Goal: Task Accomplishment & Management: Manage account settings

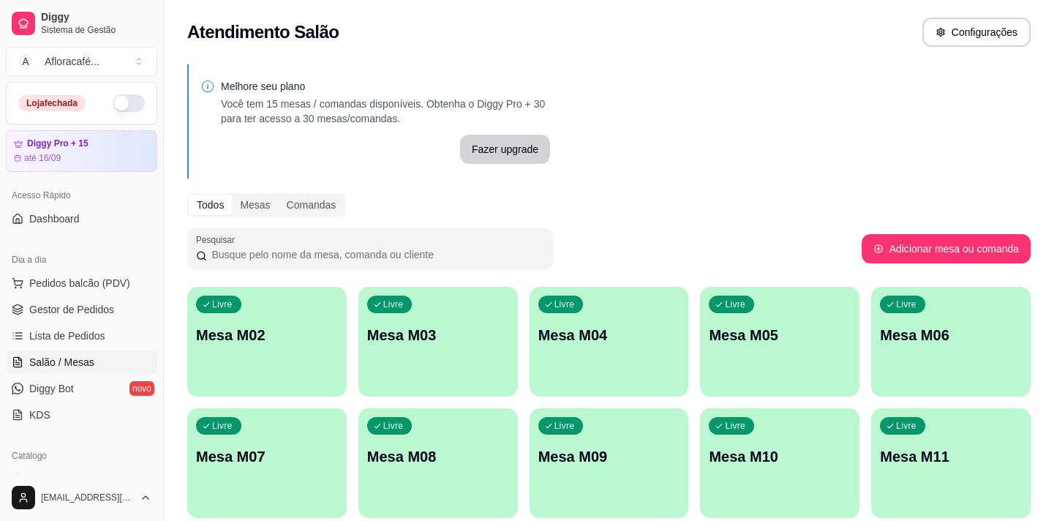
click at [118, 110] on button "button" at bounding box center [129, 103] width 32 height 18
click at [334, 321] on div "Livre Mesa M02" at bounding box center [266, 332] width 154 height 89
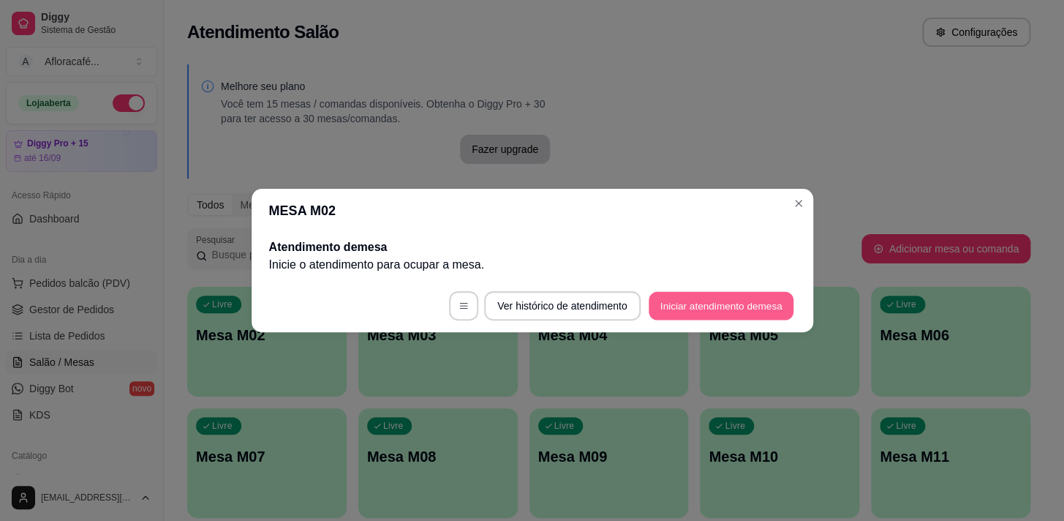
click at [724, 302] on button "Iniciar atendimento de mesa" at bounding box center [721, 306] width 145 height 29
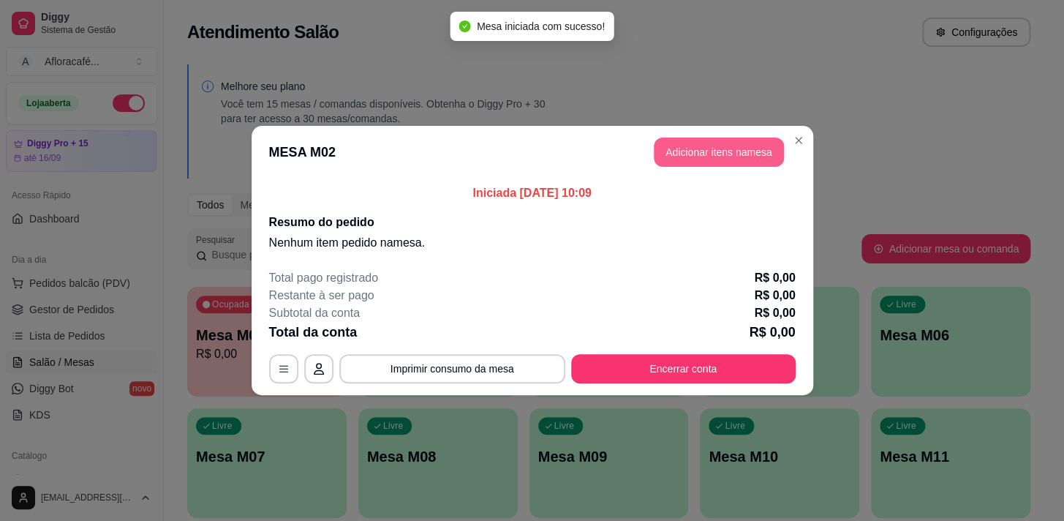
click at [713, 144] on button "Adicionar itens na mesa" at bounding box center [719, 152] width 130 height 29
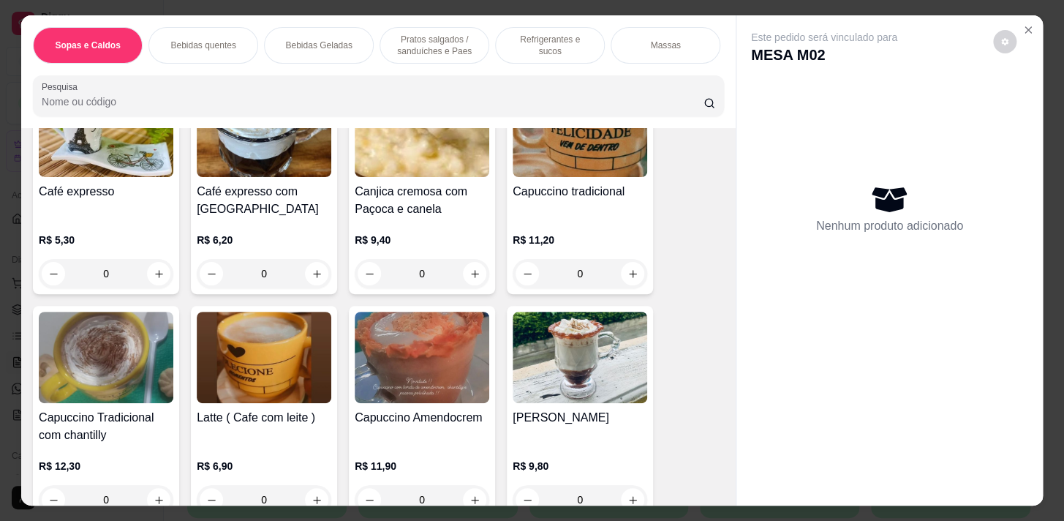
scroll to position [465, 0]
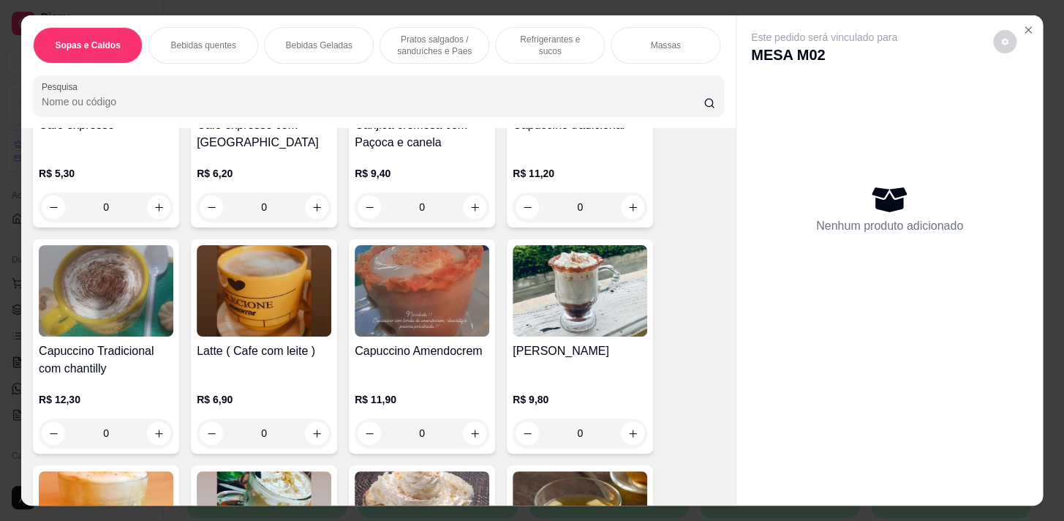
click at [315, 432] on div "0" at bounding box center [264, 432] width 135 height 29
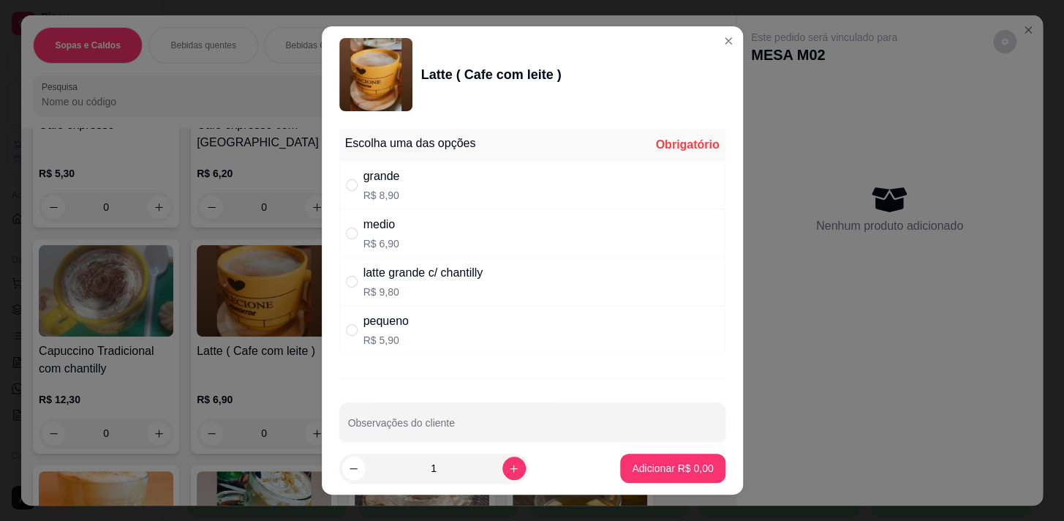
click at [464, 234] on div "medio R$ 6,90" at bounding box center [532, 233] width 386 height 48
radio input "true"
click at [643, 476] on button "Adicionar R$ 6,90" at bounding box center [673, 468] width 102 height 29
type input "1"
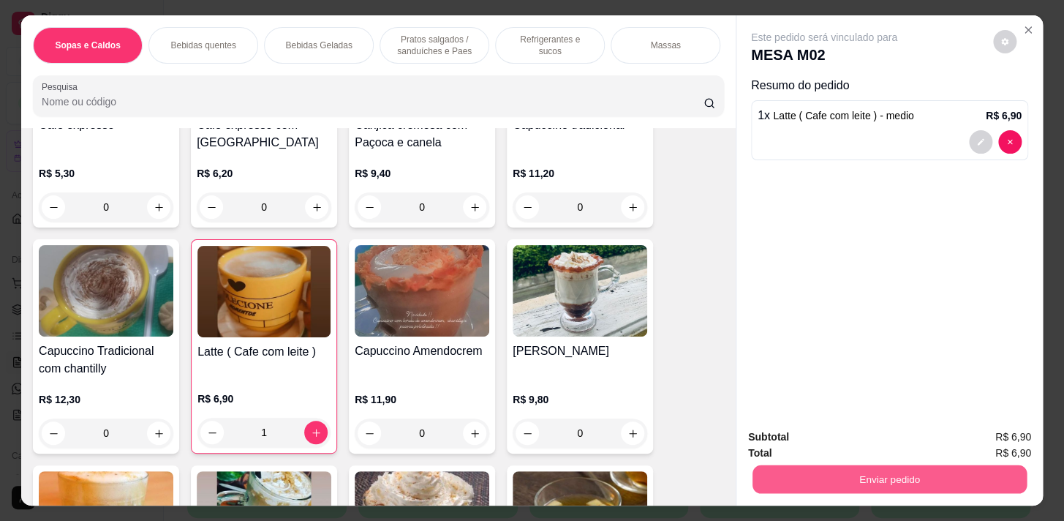
click at [885, 485] on button "Enviar pedido" at bounding box center [890, 478] width 274 height 29
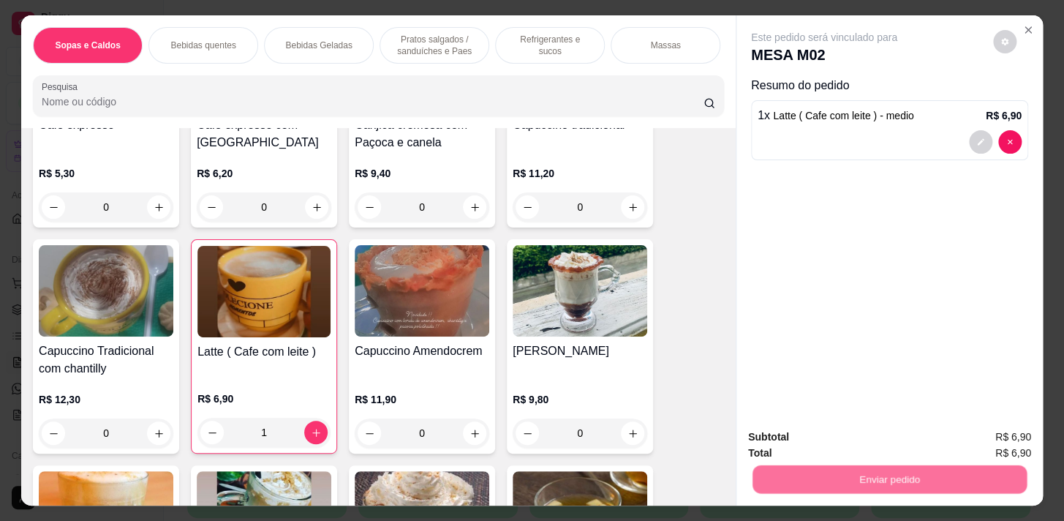
click at [870, 440] on button "Não registrar e enviar pedido" at bounding box center [841, 438] width 152 height 28
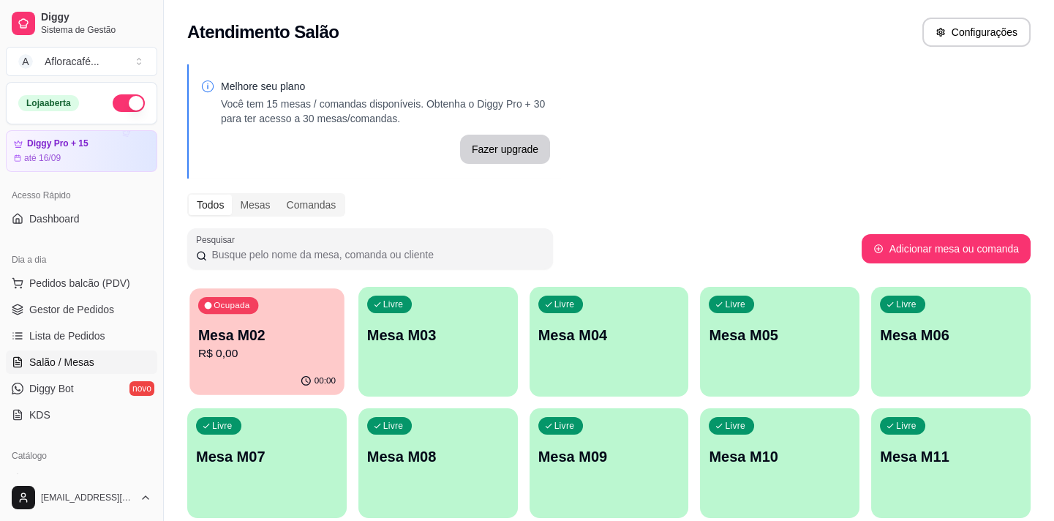
click at [263, 338] on p "Mesa M02" at bounding box center [267, 335] width 138 height 20
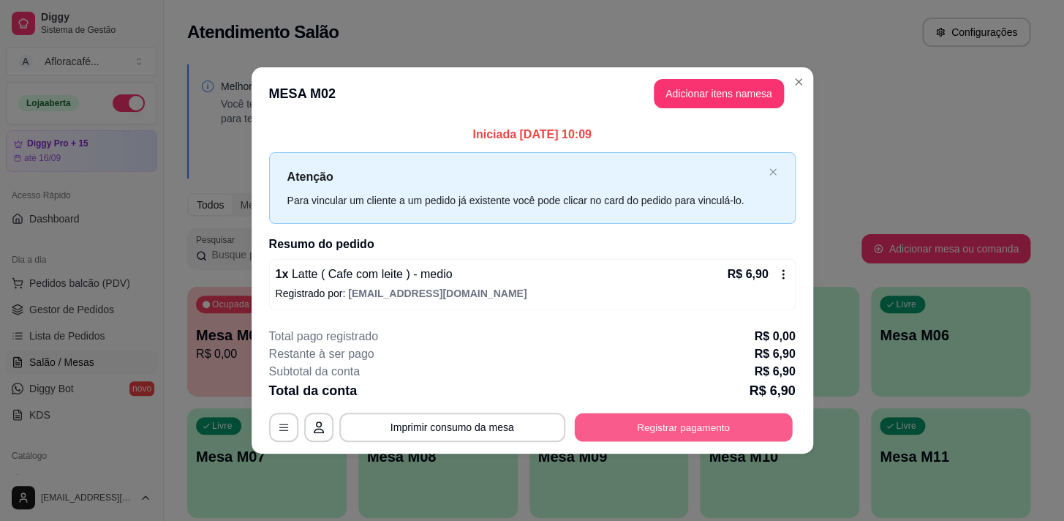
click at [723, 426] on button "Registrar pagamento" at bounding box center [683, 427] width 218 height 29
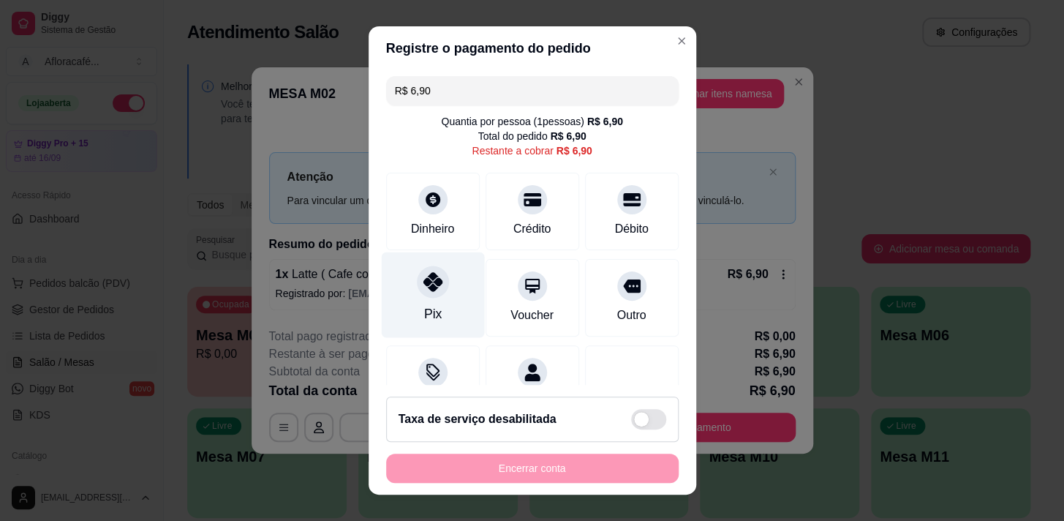
click at [423, 285] on icon at bounding box center [432, 281] width 19 height 19
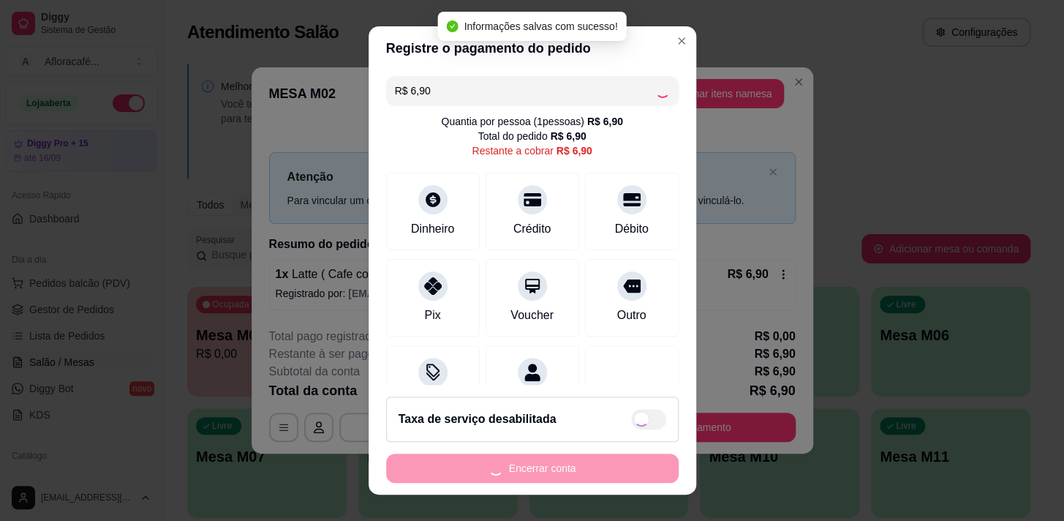
type input "R$ 0,00"
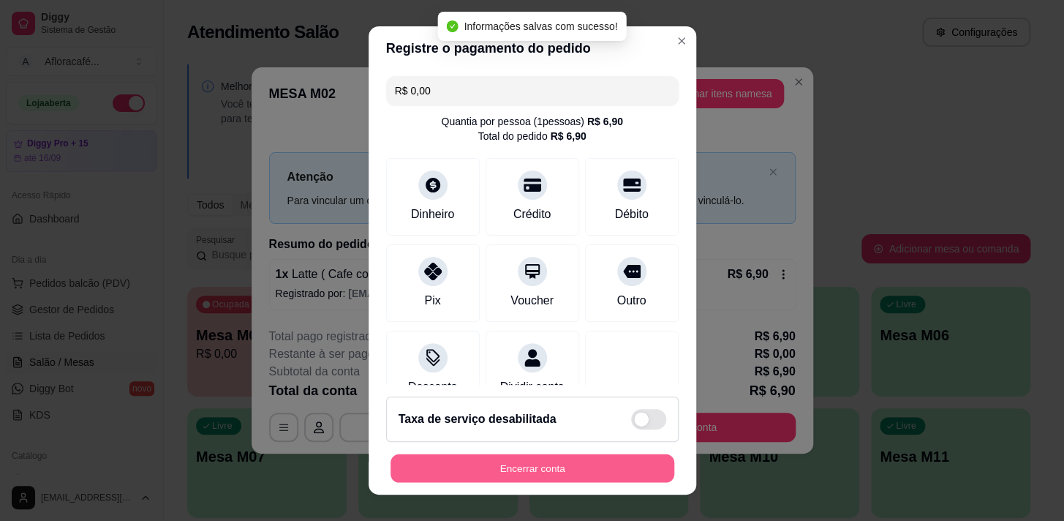
click at [605, 473] on button "Encerrar conta" at bounding box center [533, 468] width 284 height 29
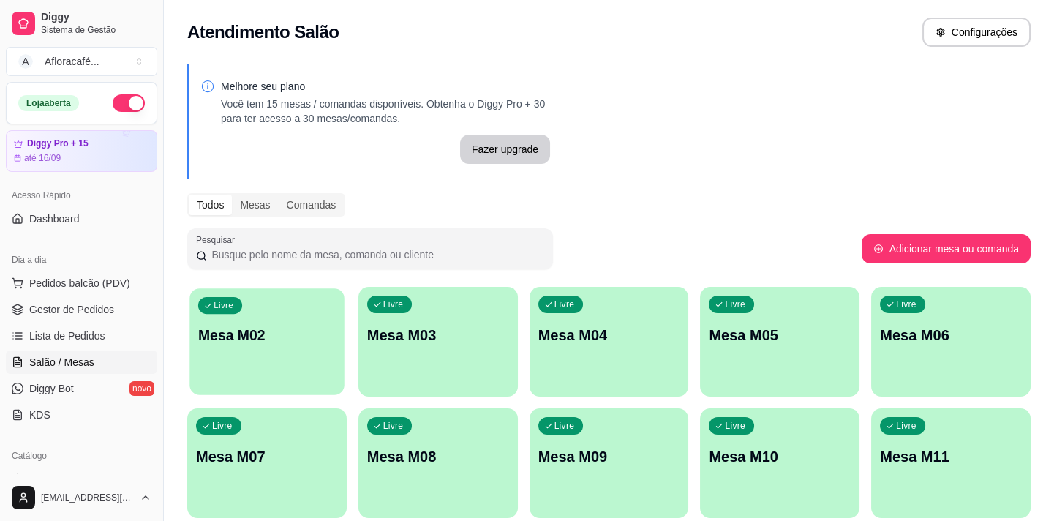
click at [290, 331] on p "Mesa M02" at bounding box center [267, 335] width 138 height 20
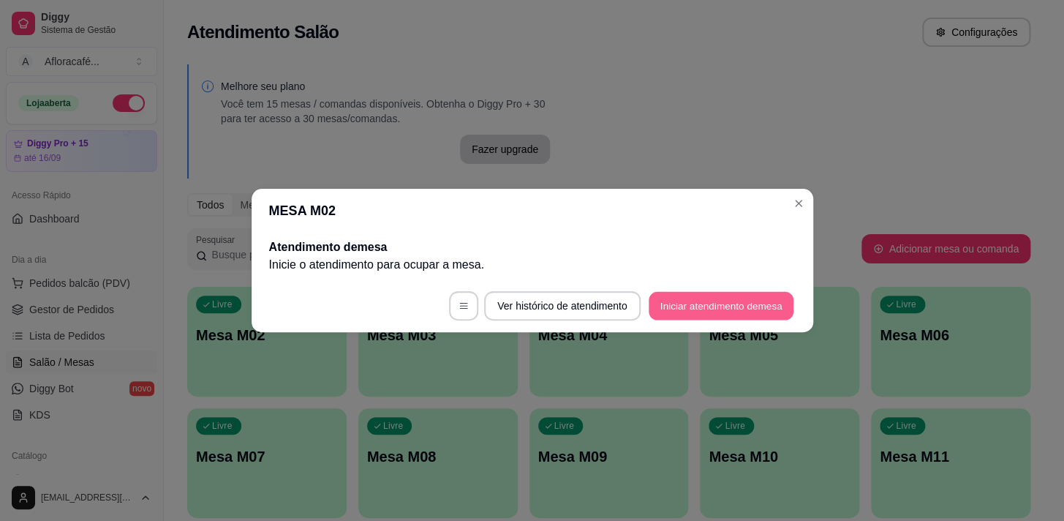
click at [672, 295] on button "Iniciar atendimento de mesa" at bounding box center [721, 306] width 145 height 29
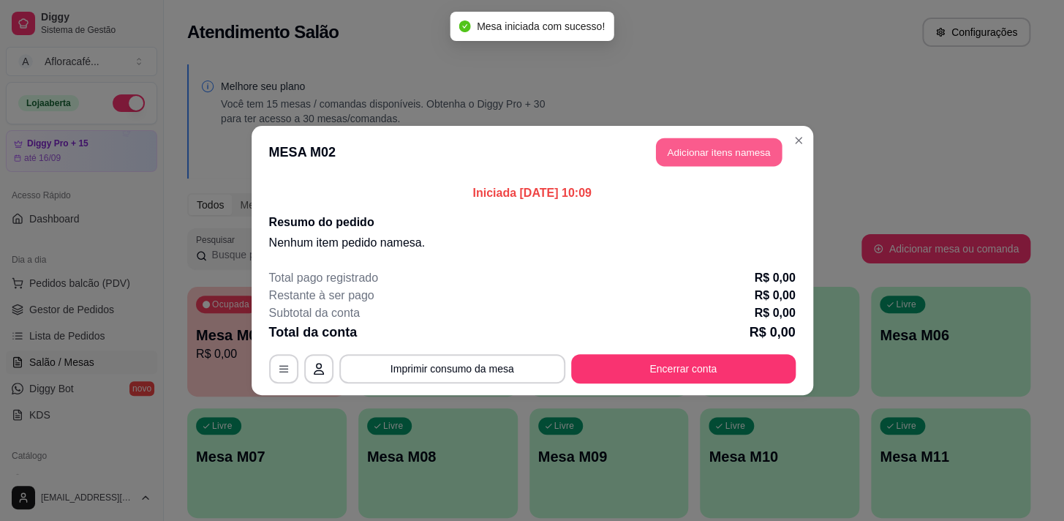
click at [680, 143] on button "Adicionar itens na mesa" at bounding box center [719, 152] width 126 height 29
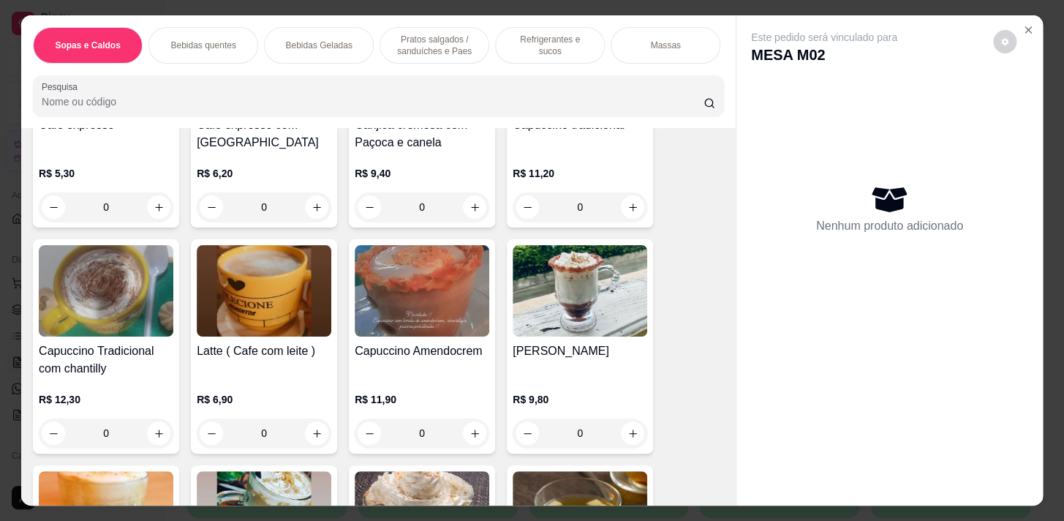
click at [313, 439] on div "0" at bounding box center [264, 432] width 135 height 29
click at [490, 258] on div "latte grande c/ chantilly R$ 9,80" at bounding box center [532, 281] width 386 height 48
radio input "true"
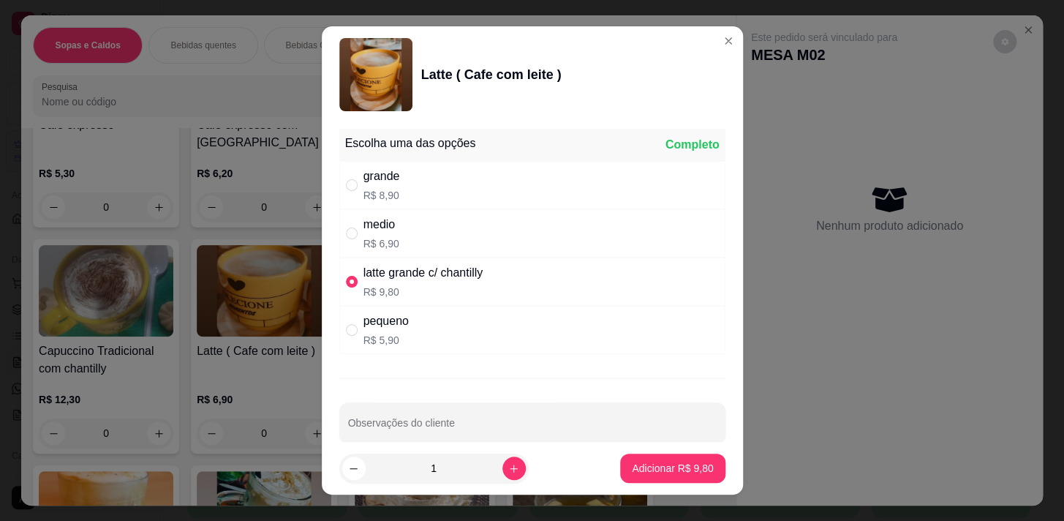
click at [493, 230] on div "medio R$ 6,90" at bounding box center [532, 233] width 386 height 48
radio input "true"
radio input "false"
click at [662, 472] on button "Adicionar R$ 6,90" at bounding box center [673, 468] width 102 height 29
type input "1"
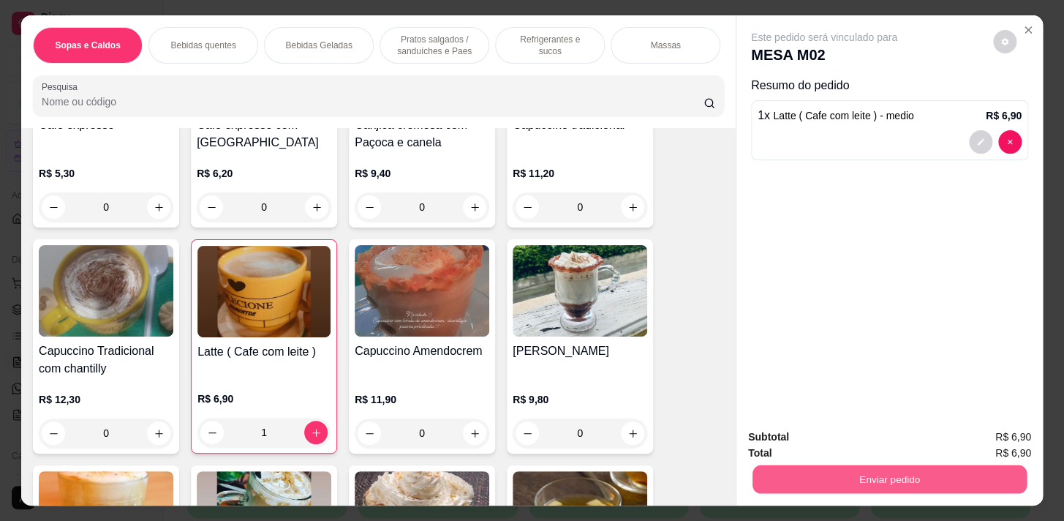
click at [830, 468] on button "Enviar pedido" at bounding box center [890, 478] width 274 height 29
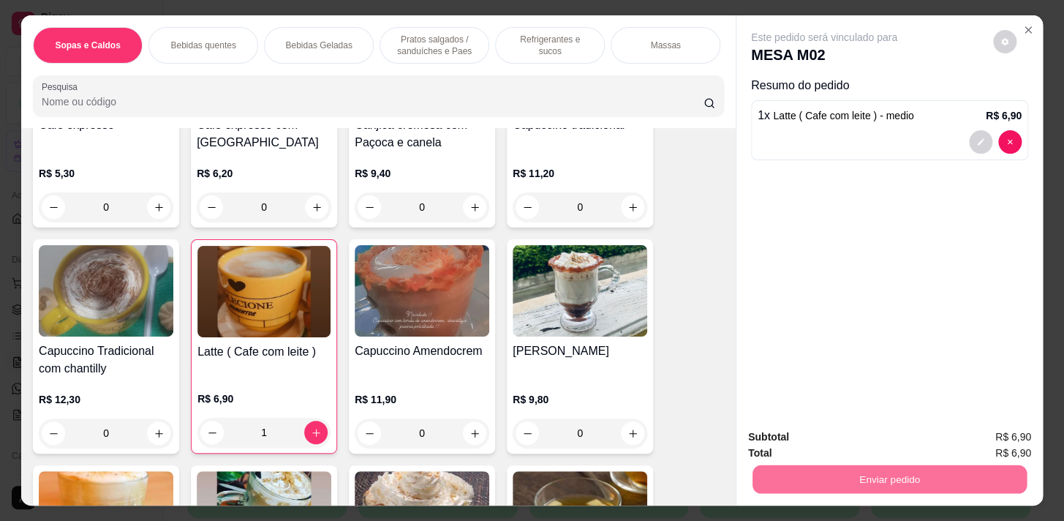
click at [878, 450] on button "Não registrar e enviar pedido" at bounding box center [841, 437] width 148 height 27
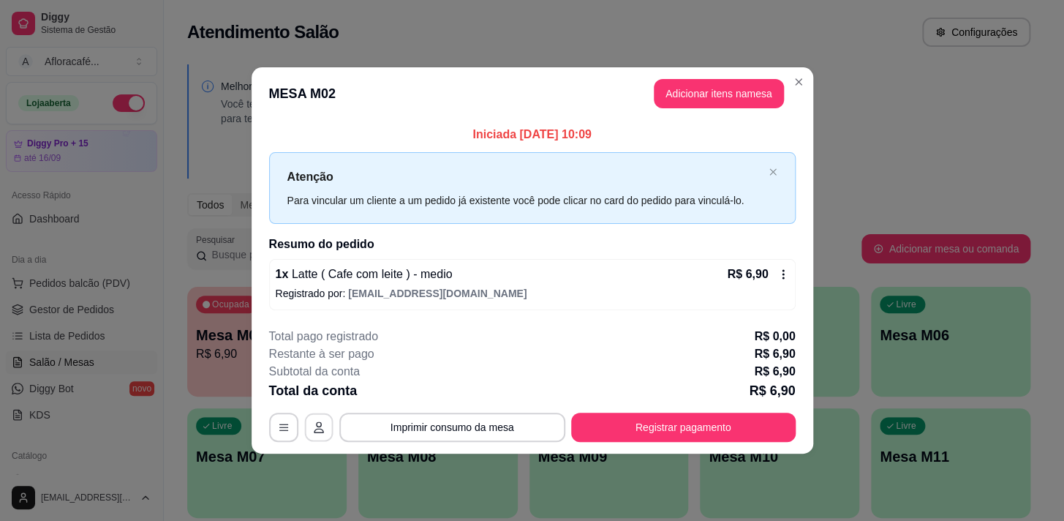
click at [328, 428] on button "button" at bounding box center [318, 427] width 29 height 29
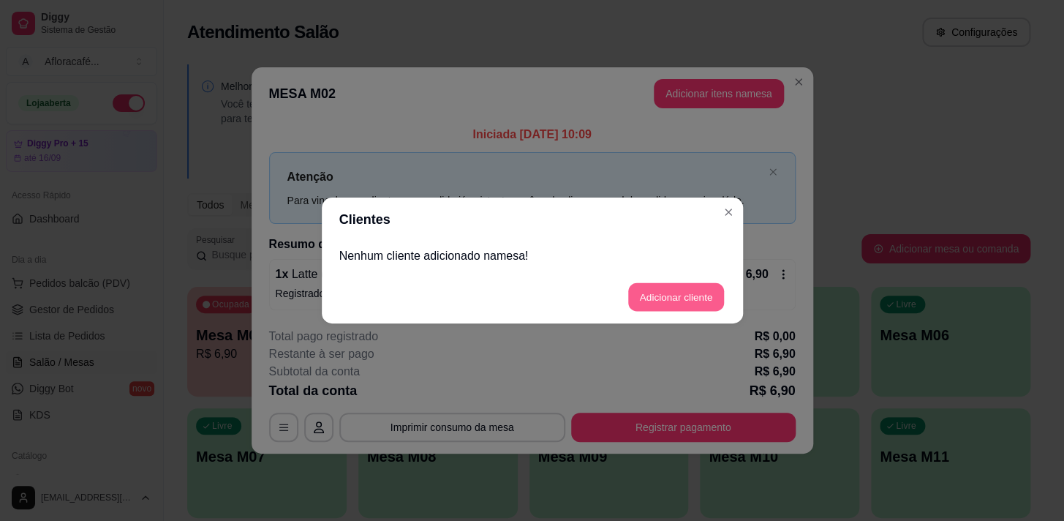
click at [637, 302] on button "Adicionar cliente" at bounding box center [676, 297] width 96 height 29
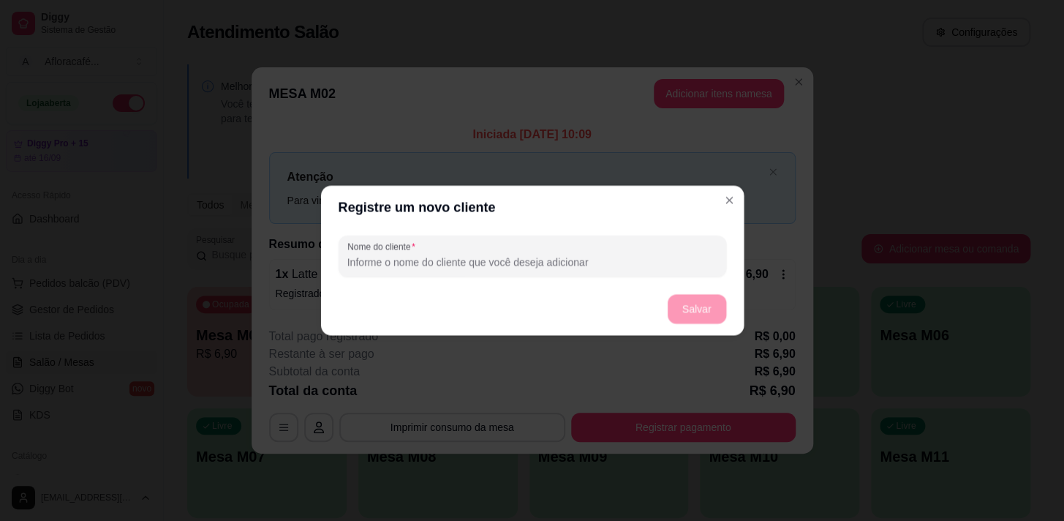
click at [632, 260] on input "Nome do cliente" at bounding box center [532, 262] width 370 height 15
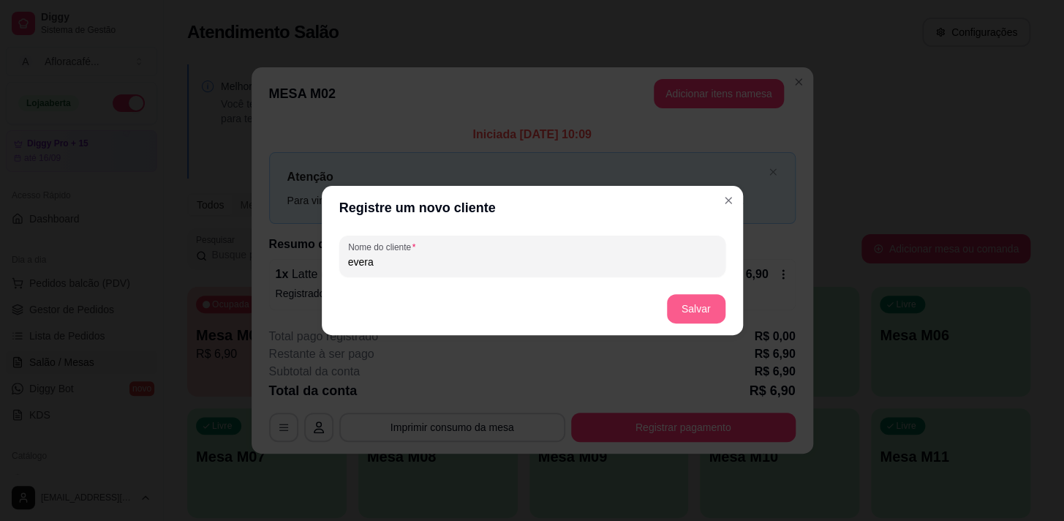
type input "evera"
click at [677, 308] on button "Salvar" at bounding box center [696, 308] width 59 height 29
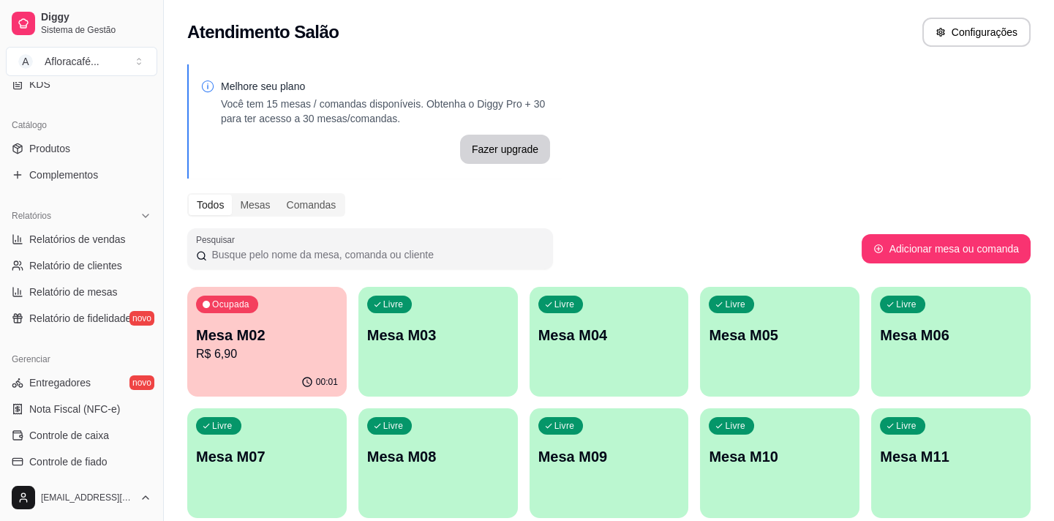
scroll to position [132, 0]
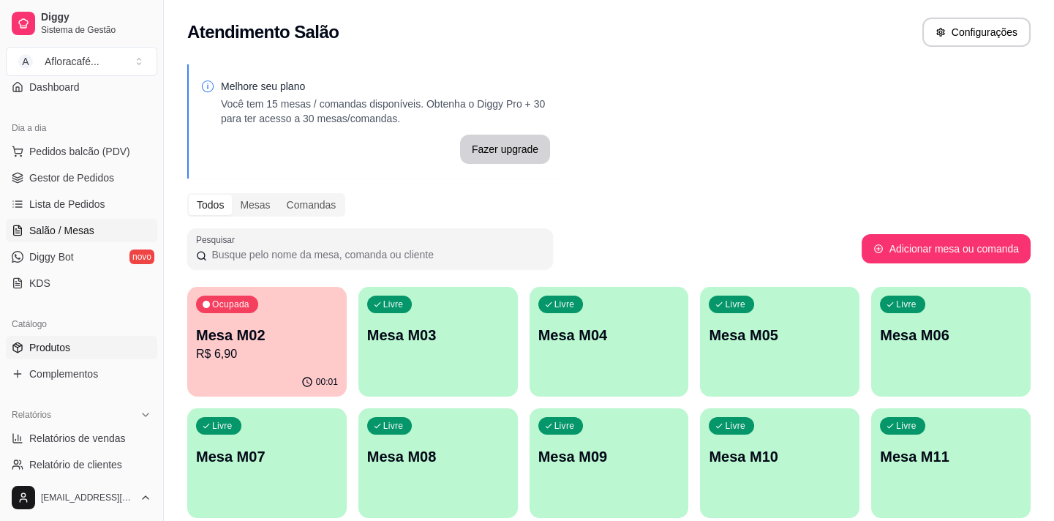
click at [94, 343] on link "Produtos" at bounding box center [81, 347] width 151 height 23
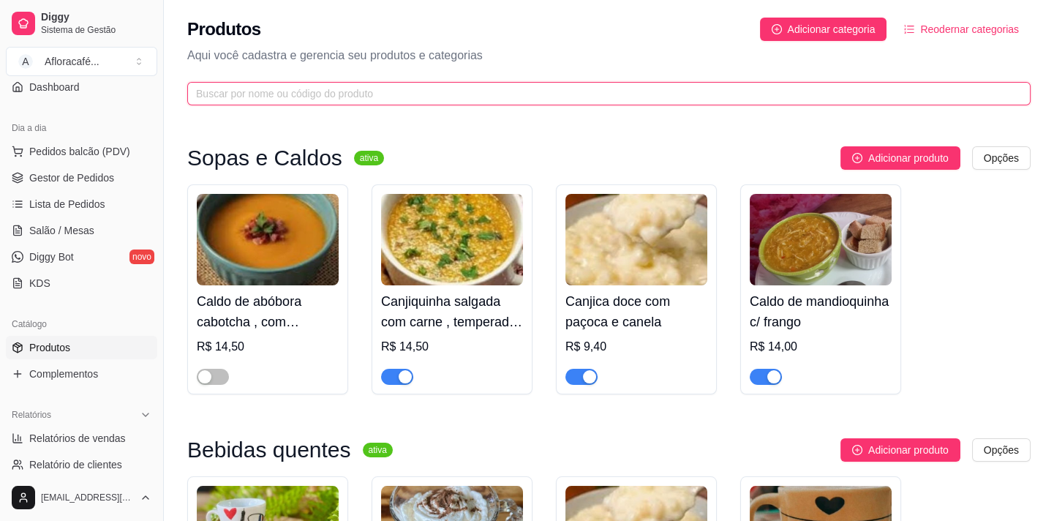
click at [435, 86] on input "text" at bounding box center [603, 94] width 814 height 16
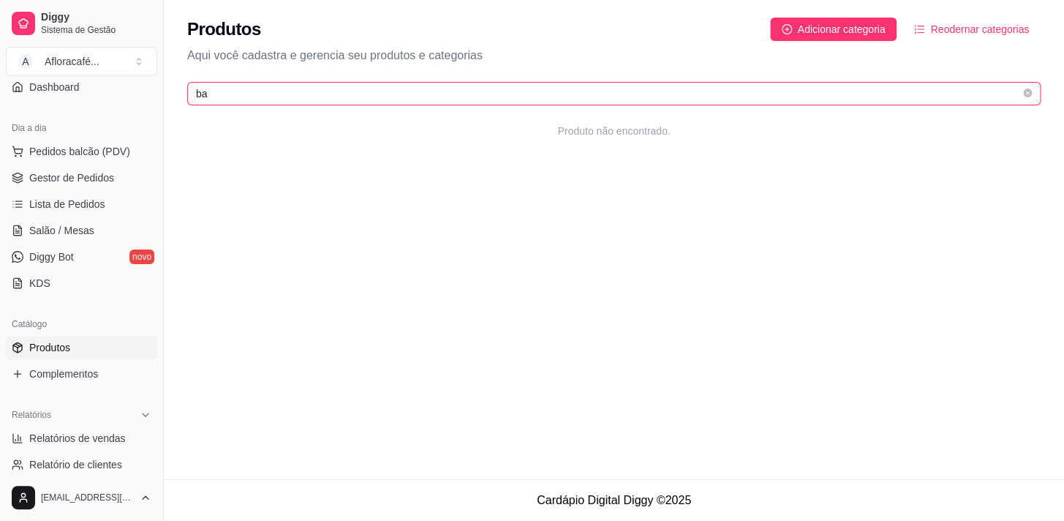
type input "b"
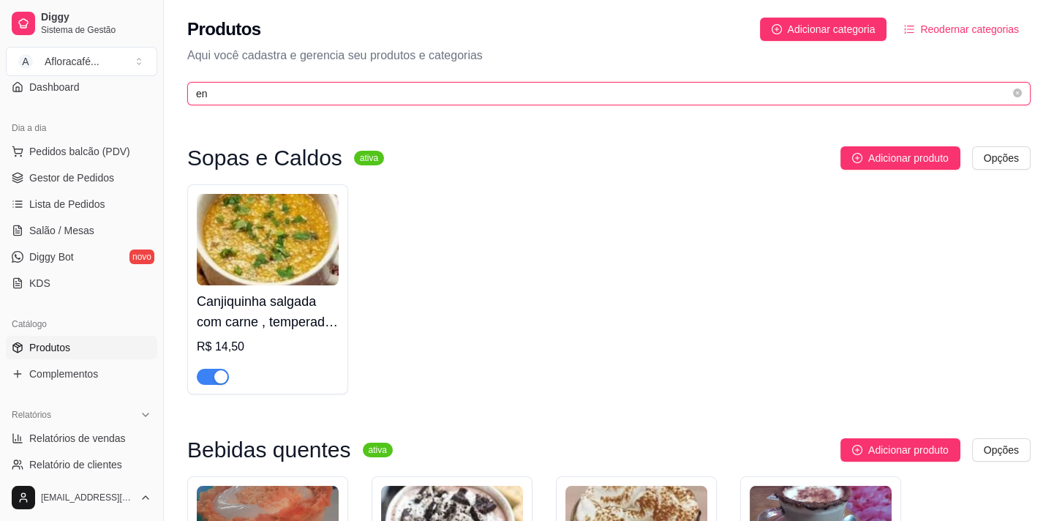
type input "e"
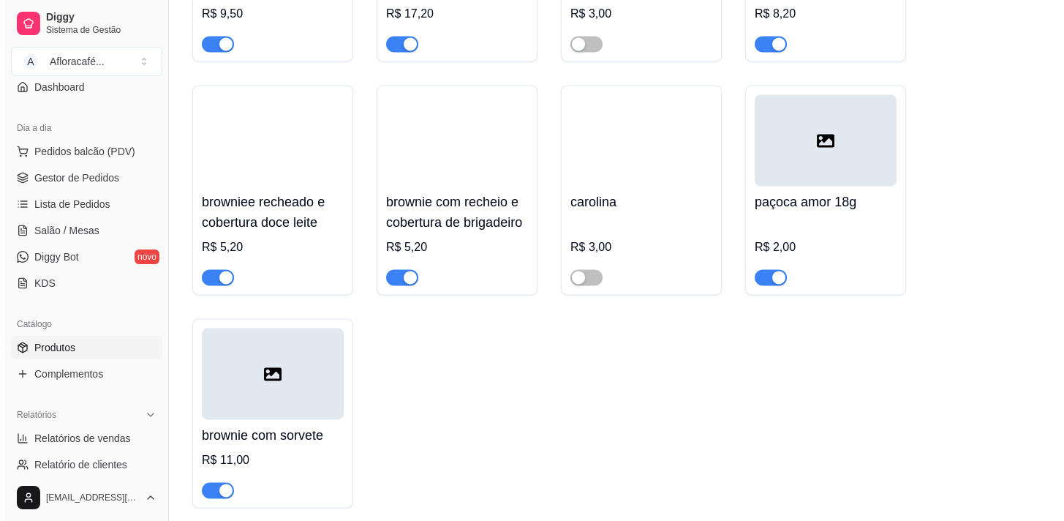
scroll to position [16009, 0]
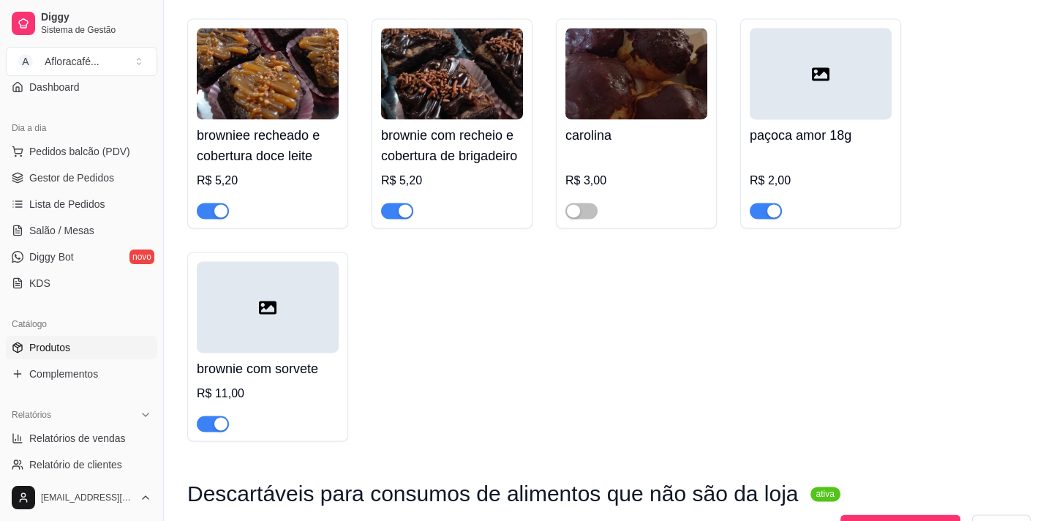
click at [772, 217] on div "button" at bounding box center [773, 210] width 13 height 13
click at [843, 119] on div at bounding box center [821, 73] width 142 height 91
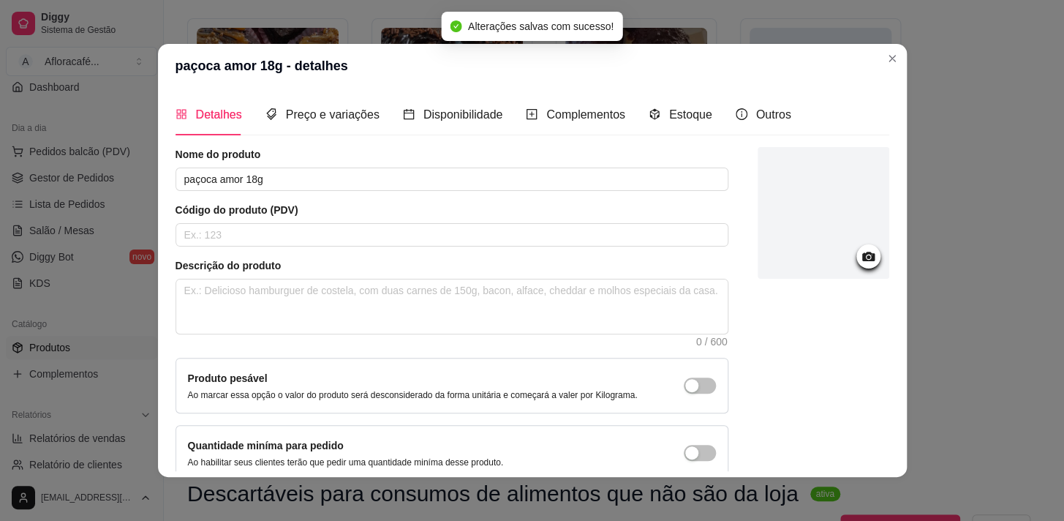
click at [862, 252] on div at bounding box center [869, 256] width 24 height 24
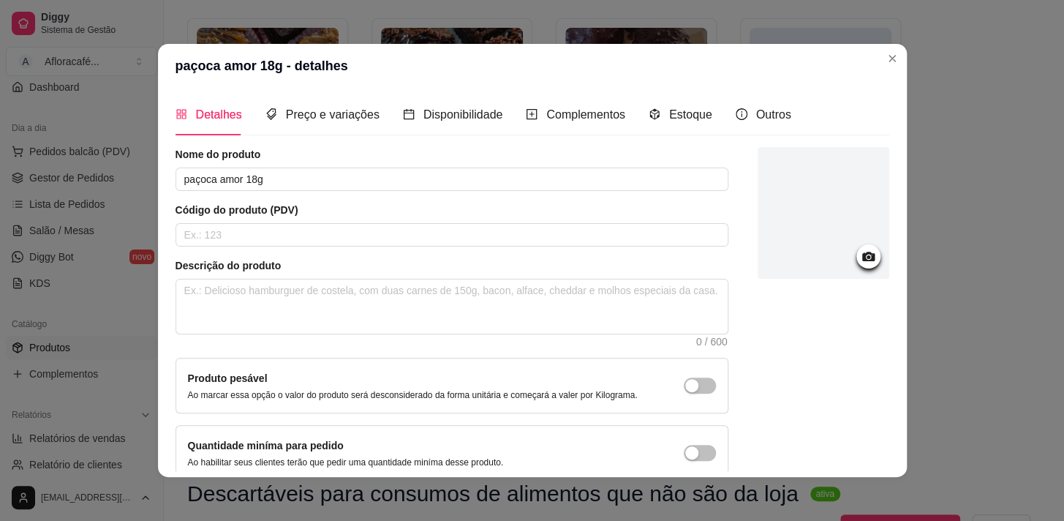
click at [860, 250] on icon at bounding box center [868, 256] width 17 height 17
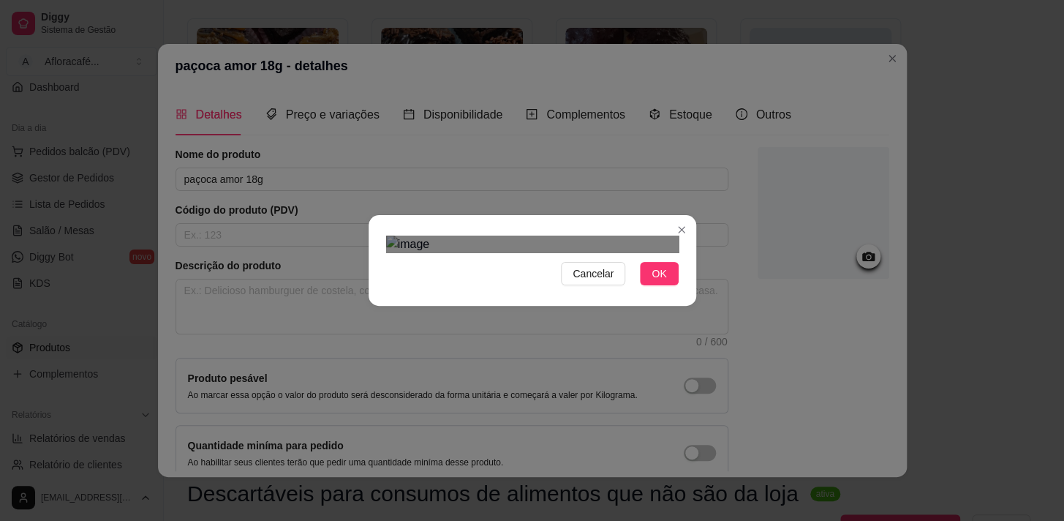
click at [530, 253] on img at bounding box center [532, 245] width 293 height 18
click at [421, 253] on img at bounding box center [532, 245] width 293 height 18
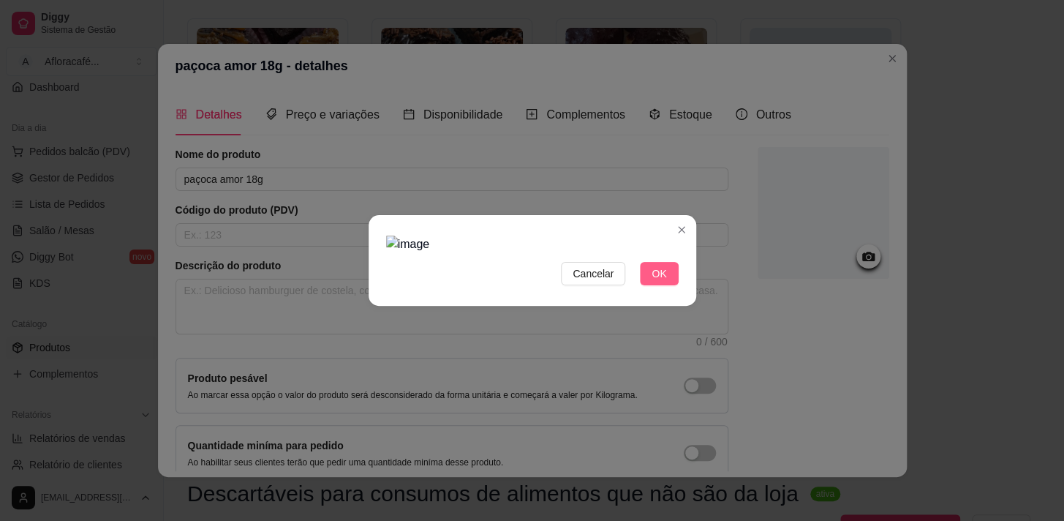
click at [646, 285] on button "OK" at bounding box center [659, 273] width 38 height 23
drag, startPoint x: 648, startPoint y: 453, endPoint x: 624, endPoint y: 448, distance: 24.5
click at [647, 285] on button "OK" at bounding box center [659, 273] width 38 height 23
click at [402, 253] on img at bounding box center [532, 245] width 293 height 18
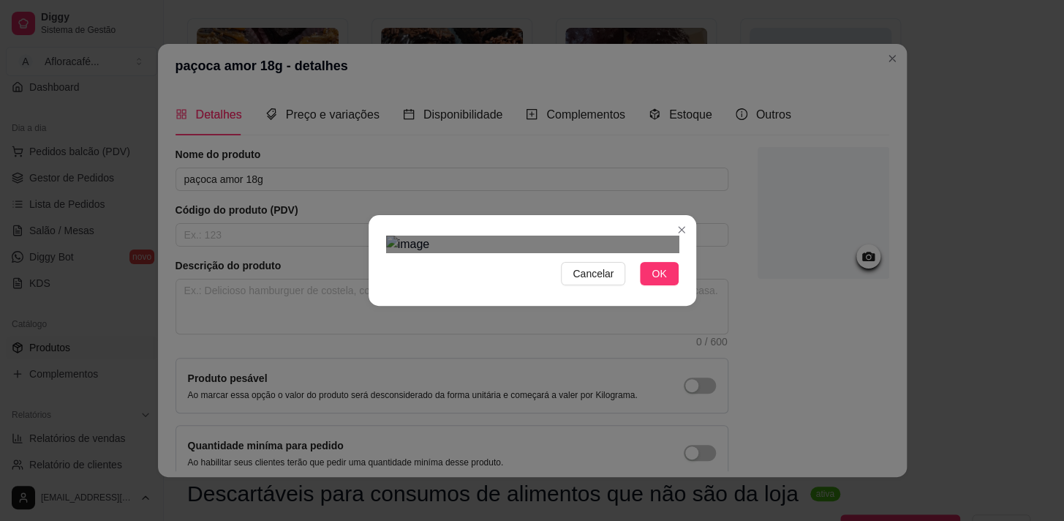
click at [579, 236] on div at bounding box center [532, 245] width 293 height 18
click at [718, 5] on div "Cancelar OK" at bounding box center [532, 260] width 1064 height 521
click at [336, 43] on div "Cancelar OK" at bounding box center [532, 260] width 1064 height 521
click at [536, 304] on div "Use the arrow keys to move the crop selection area" at bounding box center [532, 450] width 293 height 293
click at [658, 282] on span "OK" at bounding box center [659, 274] width 15 height 16
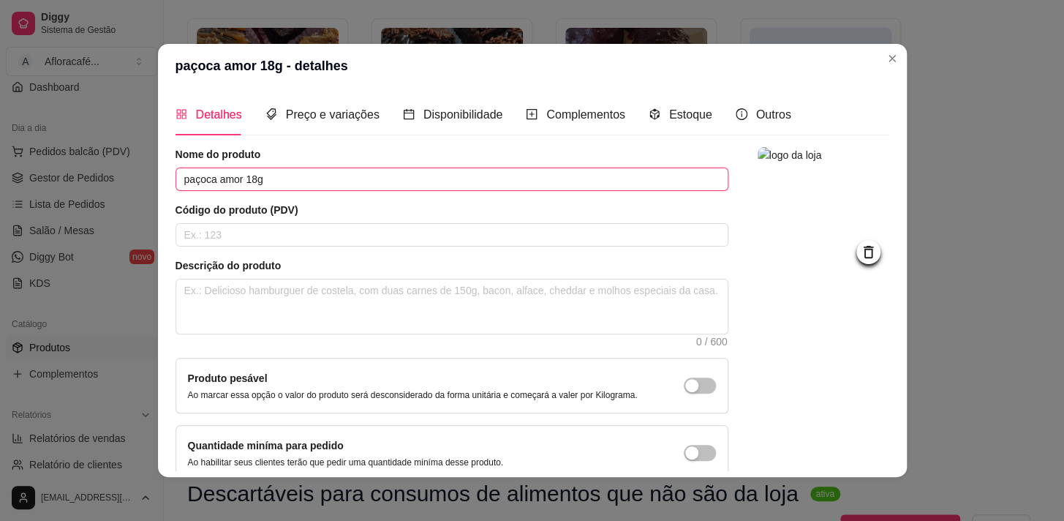
click at [405, 190] on input "paçoca amor 18g" at bounding box center [452, 179] width 553 height 23
type input "p"
click at [376, 173] on input "brownie recheado brigadeiro branco c/ [PERSON_NAME]" at bounding box center [452, 179] width 553 height 23
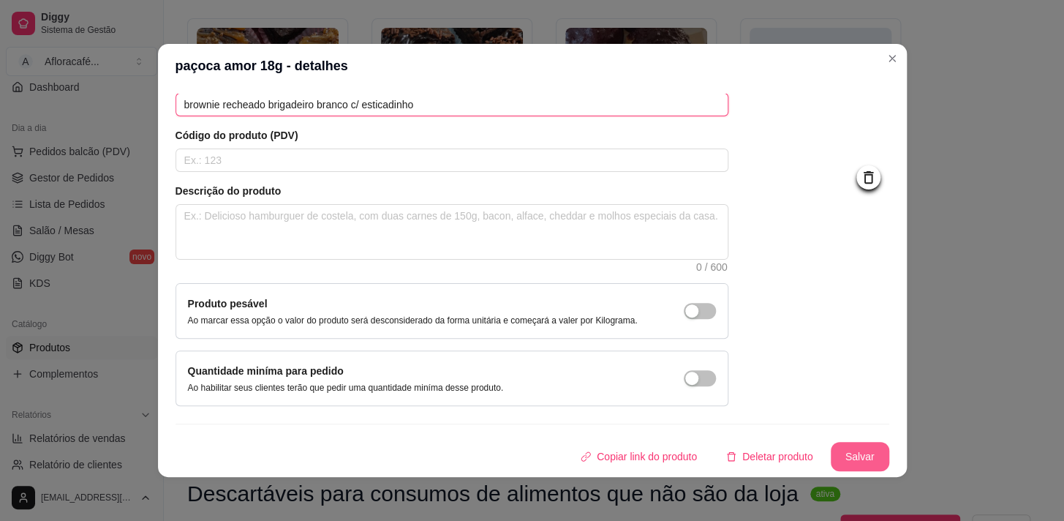
type input "brownie recheado brigadeiro branco c/ esticadinho"
click at [863, 446] on button "Salvar" at bounding box center [860, 457] width 57 height 29
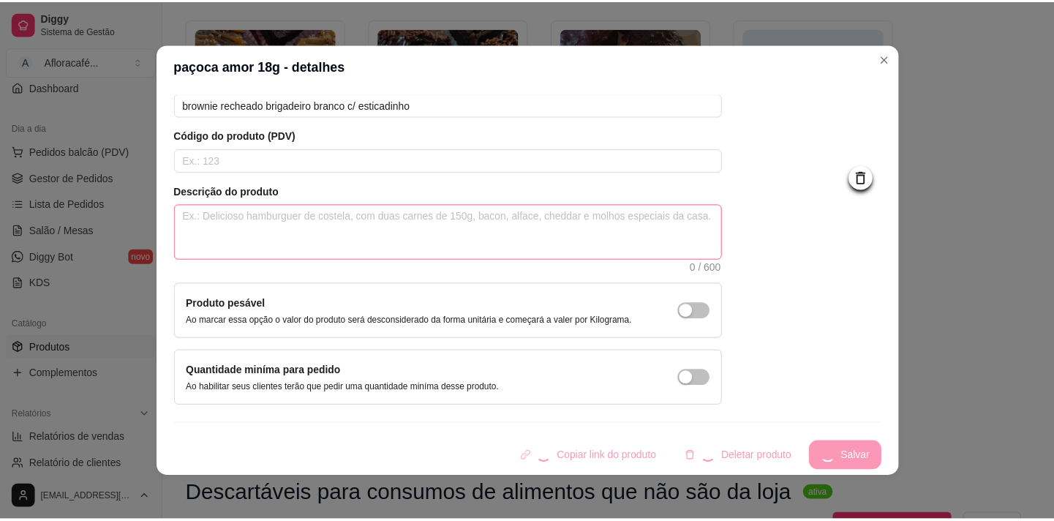
scroll to position [0, 0]
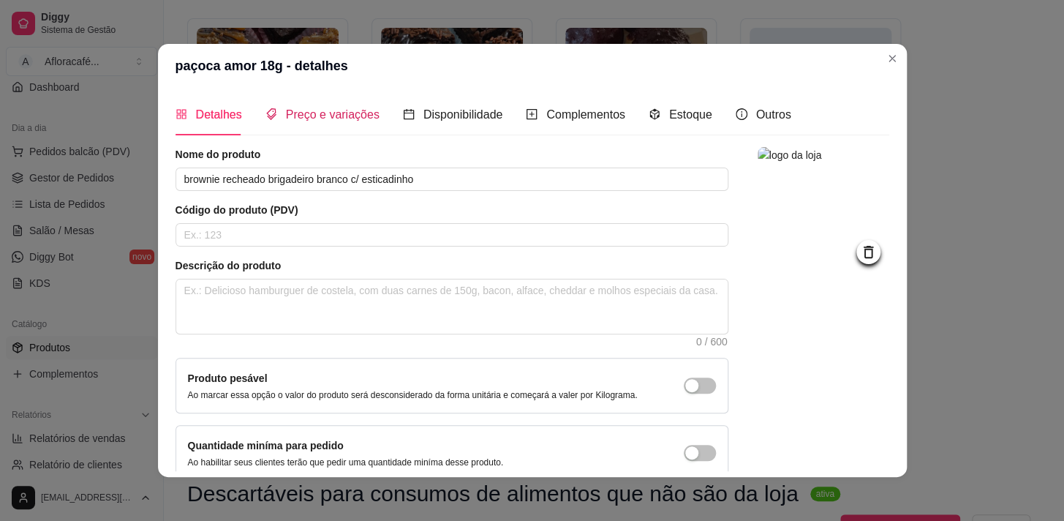
click at [345, 121] on span "Preço e variações" at bounding box center [333, 114] width 94 height 12
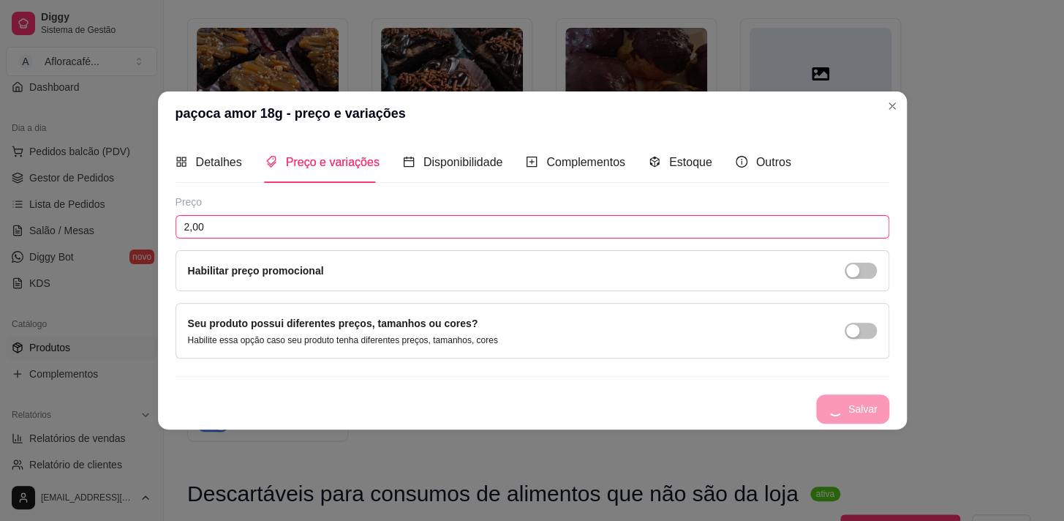
click at [353, 231] on input "2,00" at bounding box center [533, 226] width 714 height 23
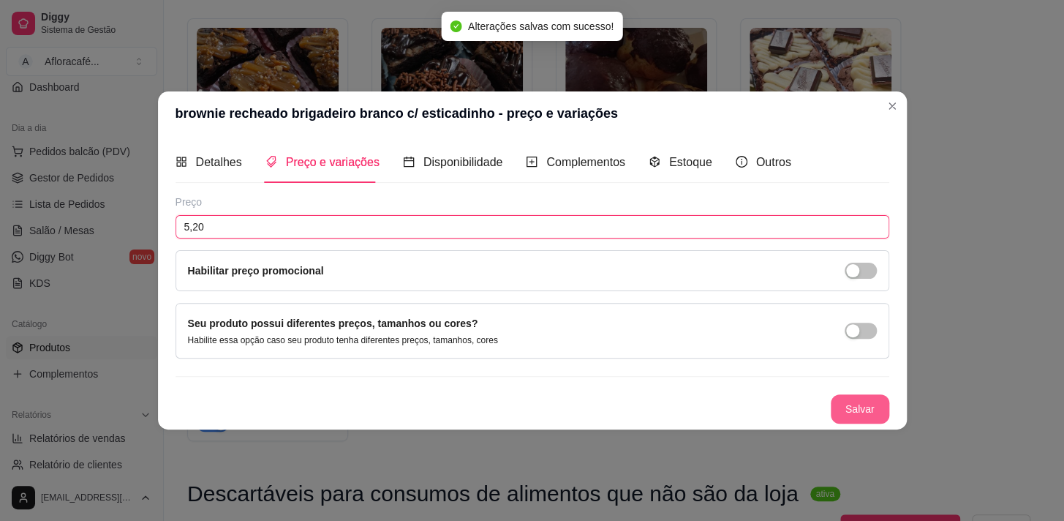
type input "5,20"
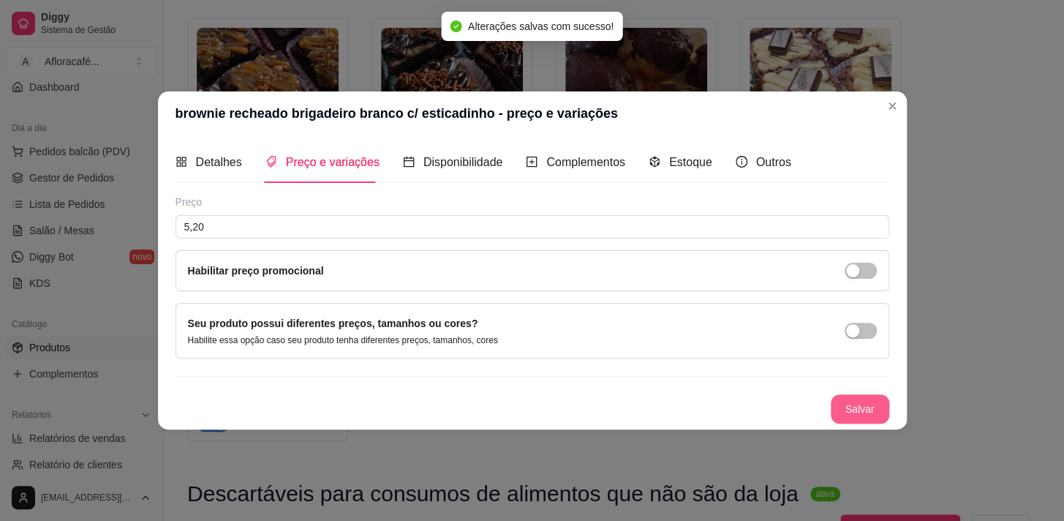
click at [870, 406] on button "Salvar" at bounding box center [860, 408] width 59 height 29
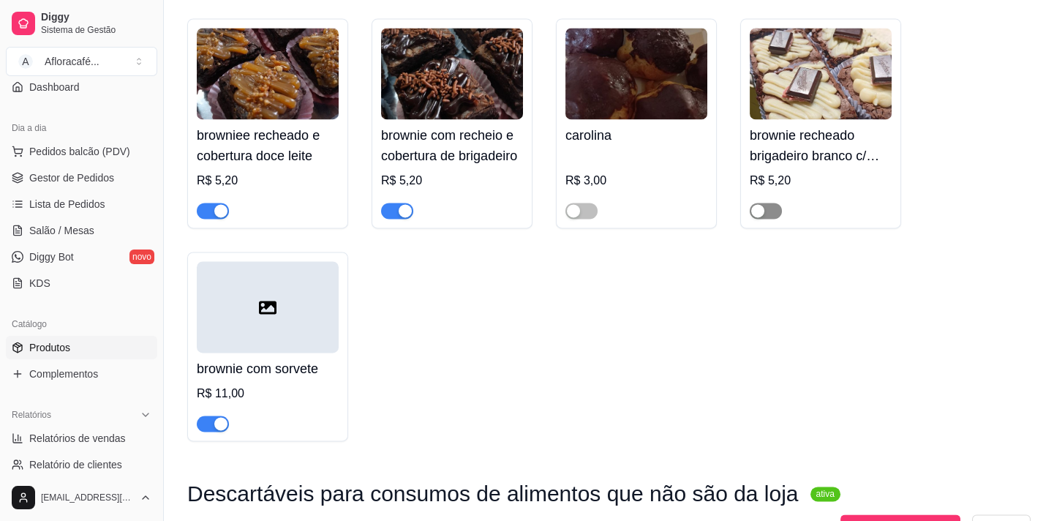
click at [764, 217] on div "button" at bounding box center [757, 210] width 13 height 13
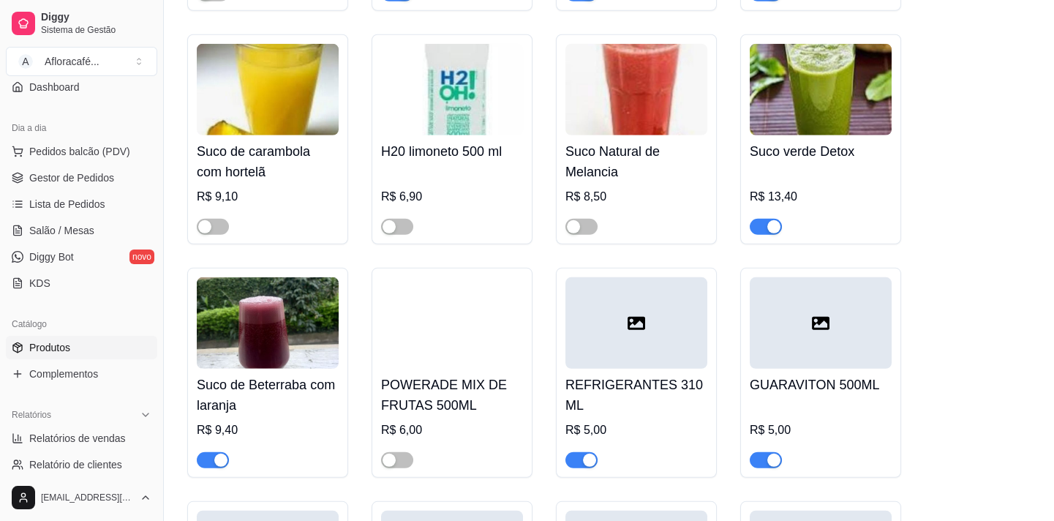
scroll to position [9237, 0]
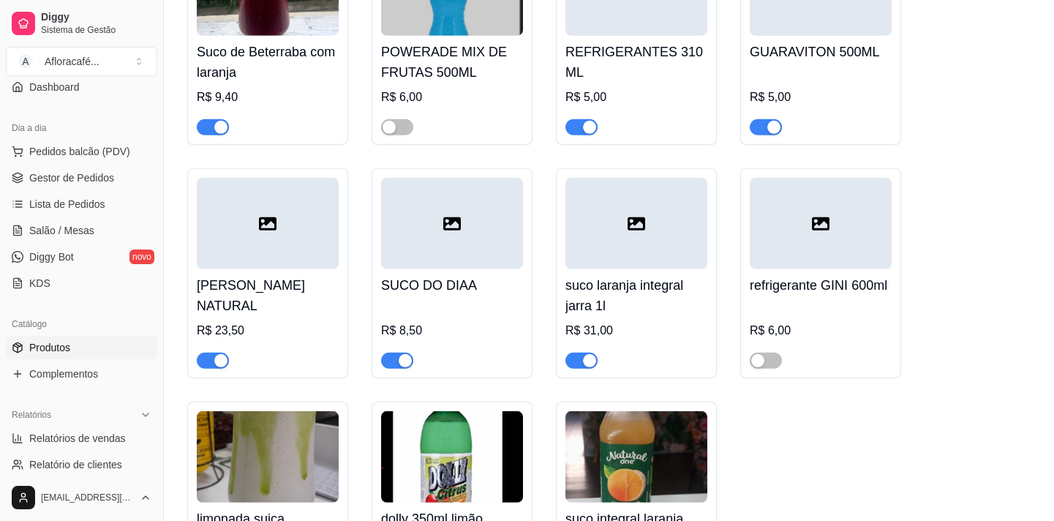
click at [496, 83] on h4 "POWERADE MIX DE FRUTAS 500ML" at bounding box center [452, 62] width 142 height 41
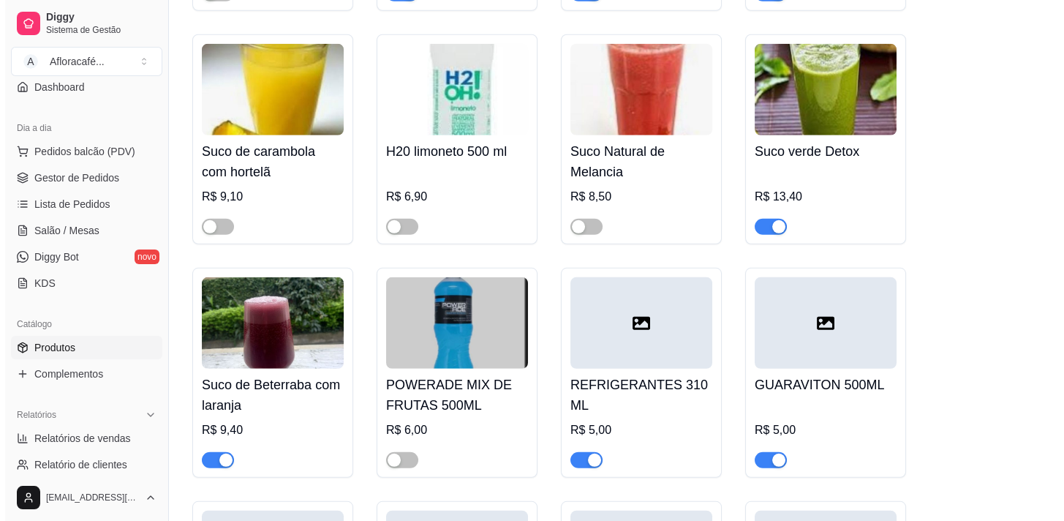
scroll to position [0, 0]
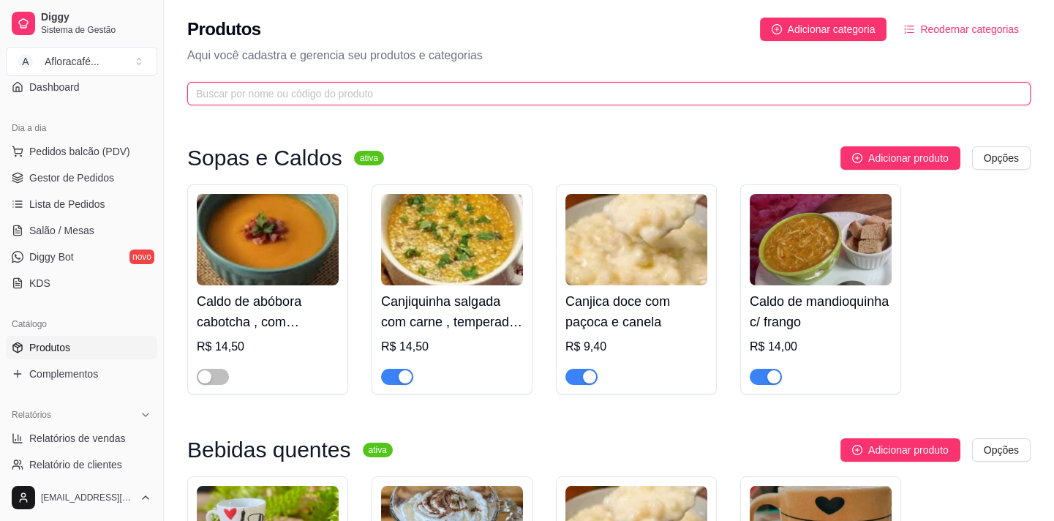
click at [737, 102] on span at bounding box center [608, 93] width 843 height 23
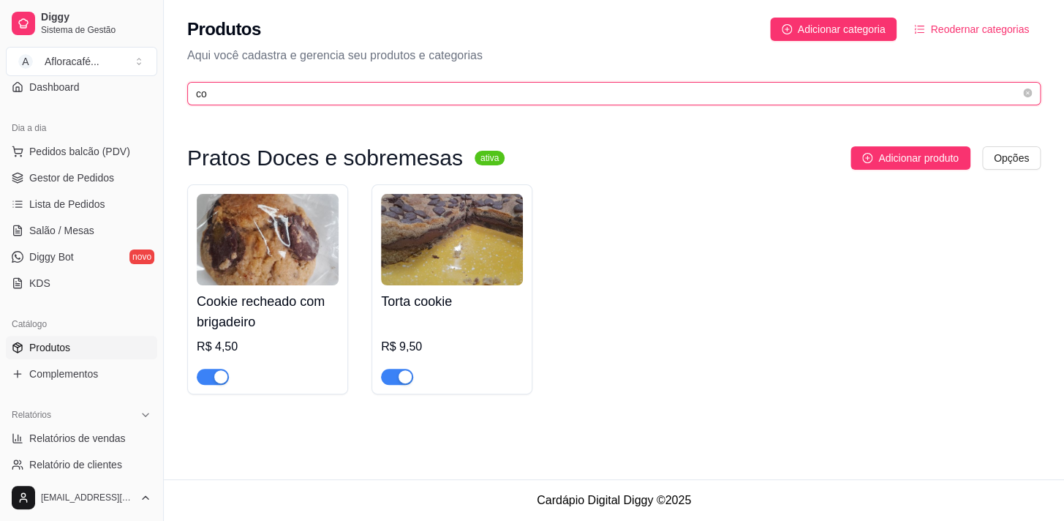
type input "c"
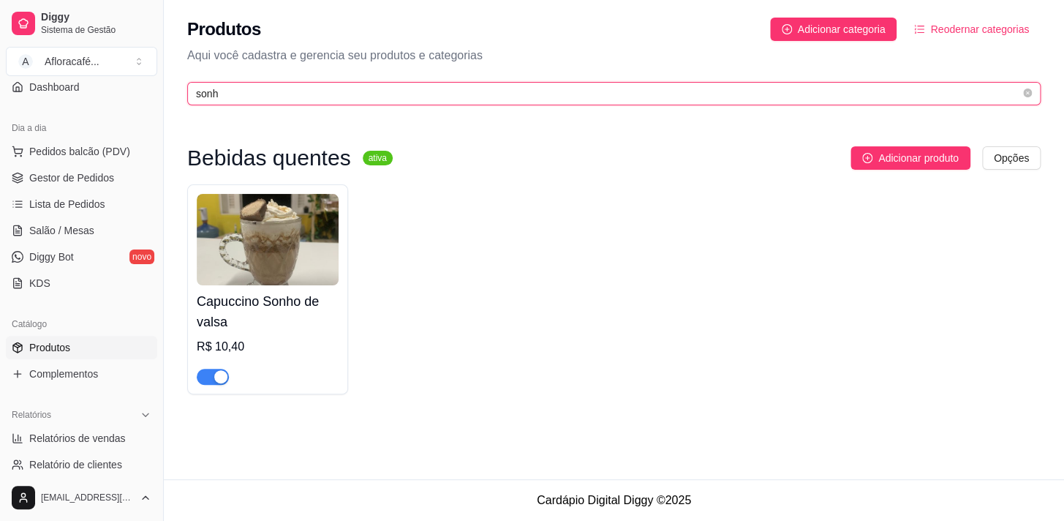
type input "sonh"
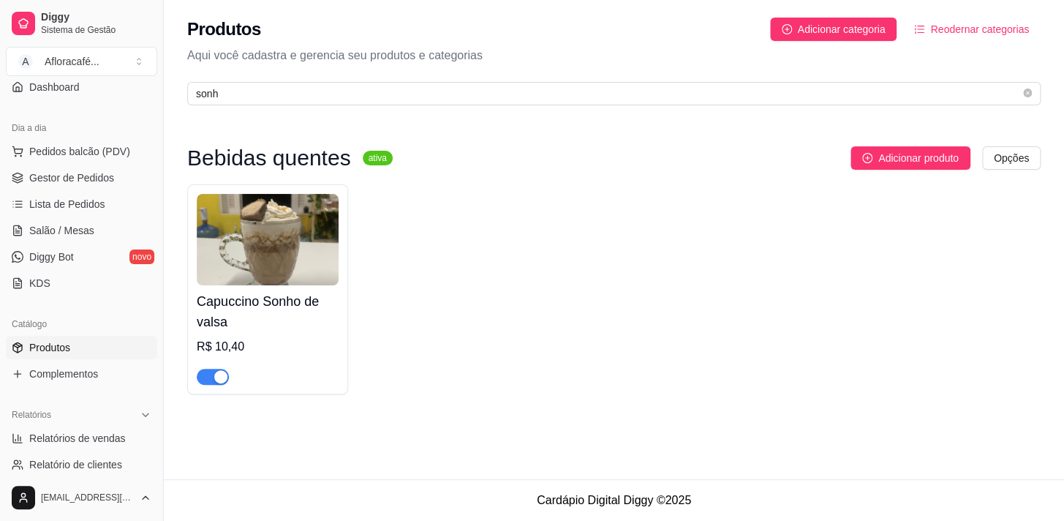
click at [217, 381] on div "button" at bounding box center [220, 376] width 13 height 13
